Goal: Task Accomplishment & Management: Manage account settings

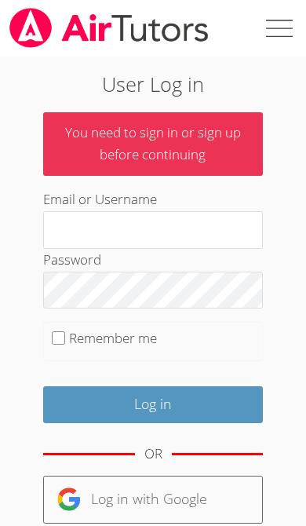
click at [60, 340] on input "Remember me" at bounding box center [58, 337] width 13 height 13
checkbox input "true"
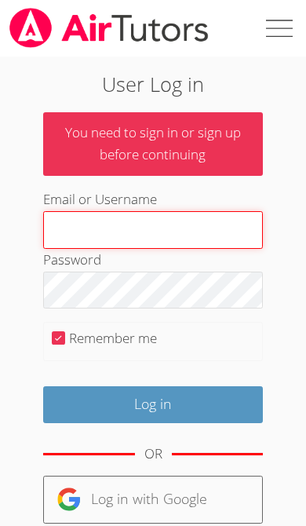
click at [192, 229] on input "Email or Username" at bounding box center [153, 230] width 221 height 38
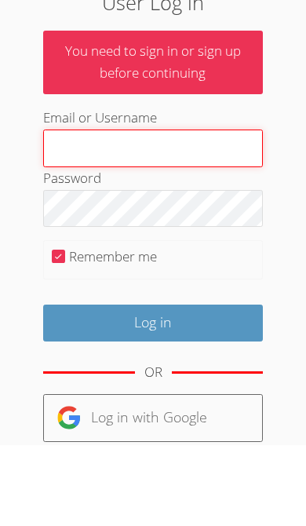
type input "Ehays083@gmail.com"
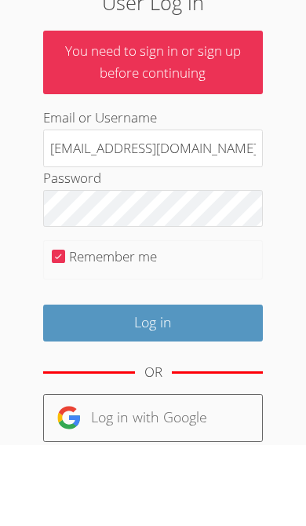
scroll to position [82, 0]
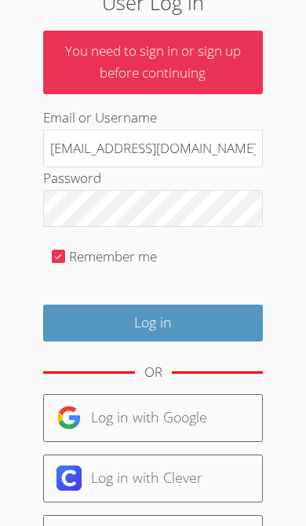
click at [191, 321] on input "Log in" at bounding box center [153, 323] width 221 height 37
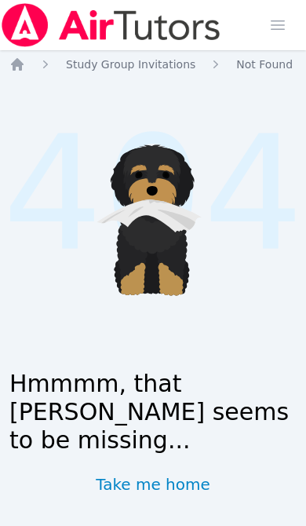
click at [20, 71] on icon "Breadcrumb" at bounding box center [17, 64] width 13 height 13
click at [24, 61] on icon "Breadcrumb" at bounding box center [17, 65] width 16 height 16
click at [16, 71] on icon "Breadcrumb" at bounding box center [17, 65] width 16 height 16
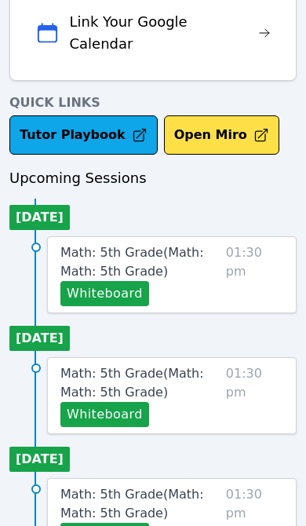
scroll to position [630, 0]
